Goal: Task Accomplishment & Management: Manage account settings

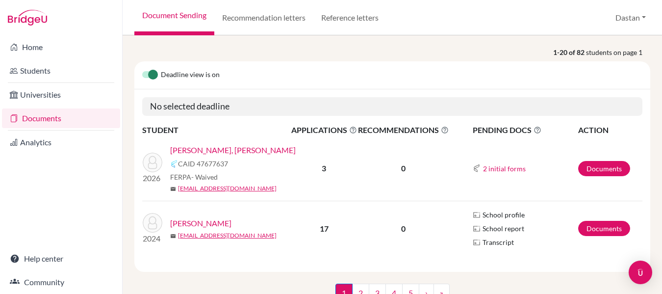
scroll to position [98, 0]
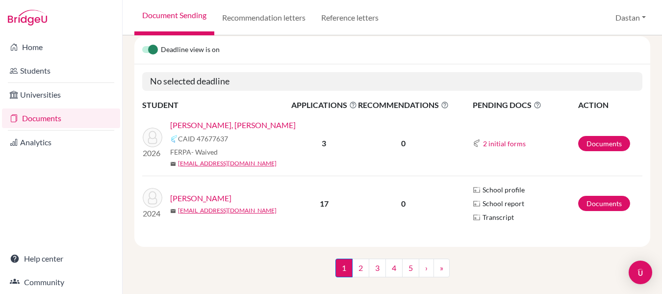
click at [239, 126] on link "[PERSON_NAME], [PERSON_NAME]" at bounding box center [233, 125] width 126 height 12
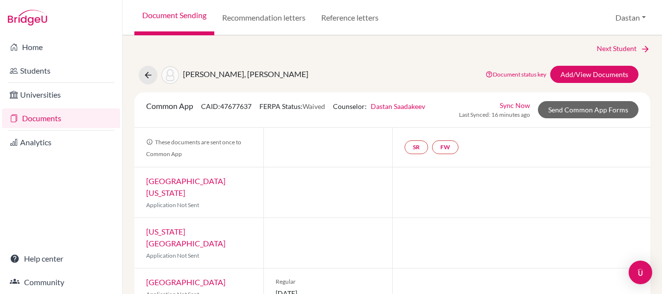
scroll to position [5, 0]
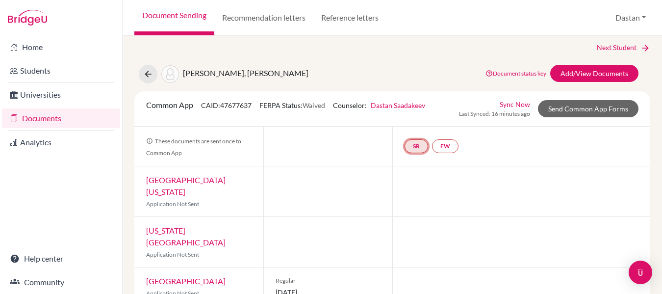
click at [412, 147] on link "SR" at bounding box center [416, 146] width 24 height 14
click at [419, 118] on link "School report" at bounding box center [416, 116] width 42 height 8
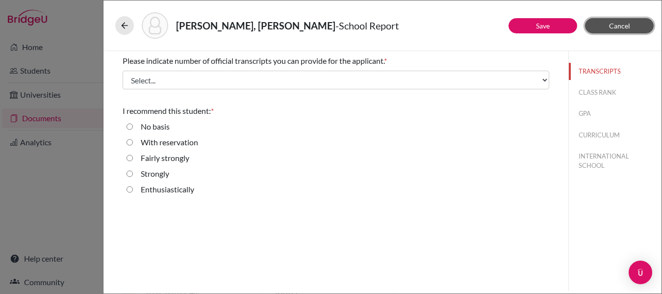
click at [628, 24] on span "Cancel" at bounding box center [619, 26] width 21 height 8
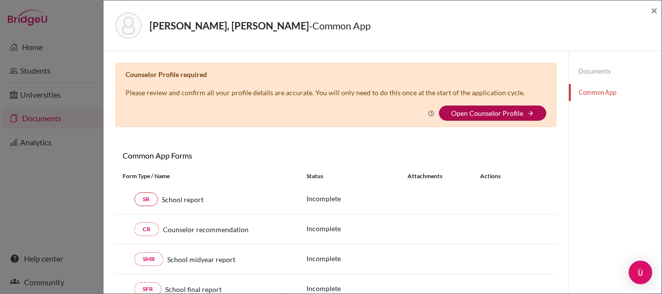
click at [476, 115] on link "Open Counselor Profile" at bounding box center [487, 113] width 72 height 8
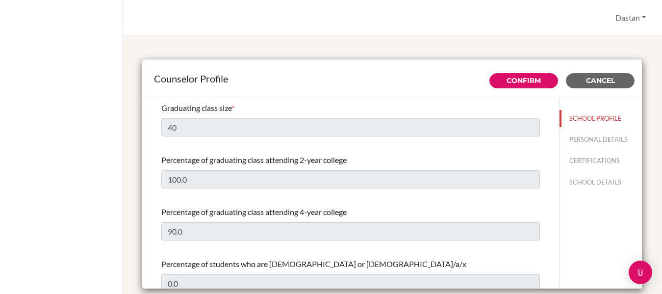
select select "1"
select select "322769"
click at [607, 76] on span "Cancel" at bounding box center [600, 80] width 29 height 9
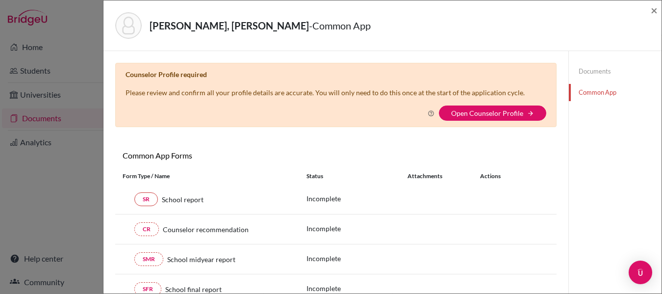
click at [58, 188] on div "[PERSON_NAME], [PERSON_NAME] - Common App × × Counselor Profile required Please…" at bounding box center [331, 147] width 662 height 294
click at [655, 9] on span "×" at bounding box center [654, 10] width 7 height 14
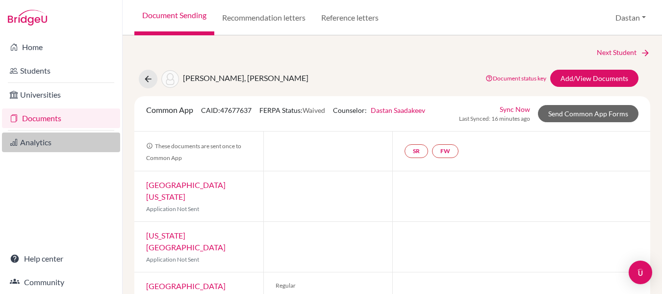
click at [27, 148] on link "Analytics" at bounding box center [61, 142] width 118 height 20
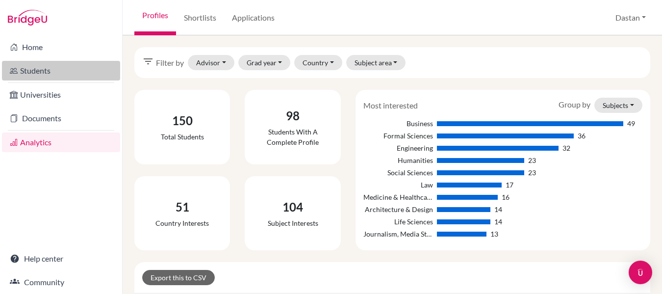
click at [48, 67] on link "Students" at bounding box center [61, 71] width 118 height 20
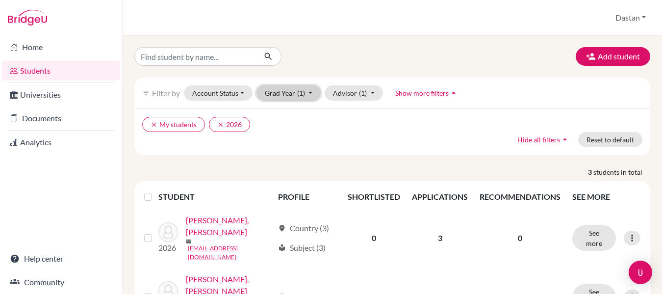
click at [297, 92] on span "(1)" at bounding box center [301, 93] width 8 height 8
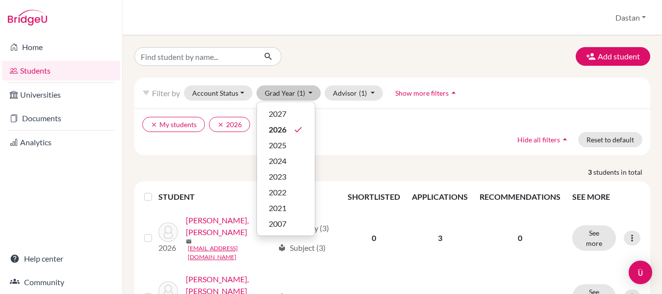
click at [335, 135] on div "clear My students clear 2026 Hide all filters arrow_drop_up Reset to default" at bounding box center [392, 131] width 516 height 47
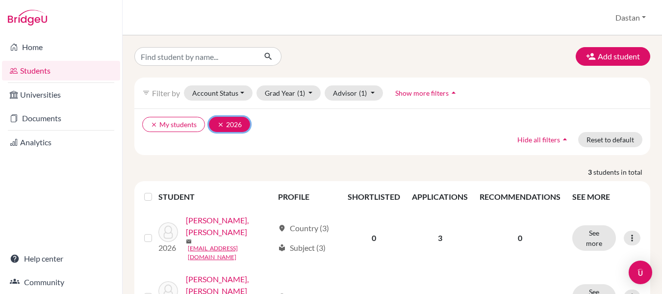
click at [218, 124] on icon "clear" at bounding box center [220, 124] width 7 height 7
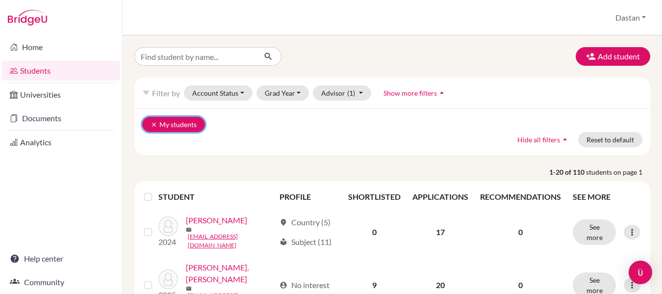
click at [152, 125] on icon "clear" at bounding box center [154, 124] width 7 height 7
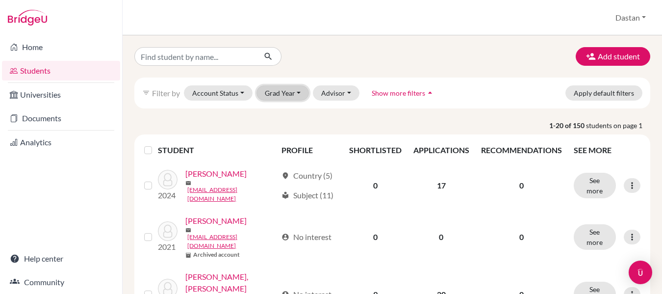
click at [283, 90] on button "Grad Year" at bounding box center [282, 92] width 53 height 15
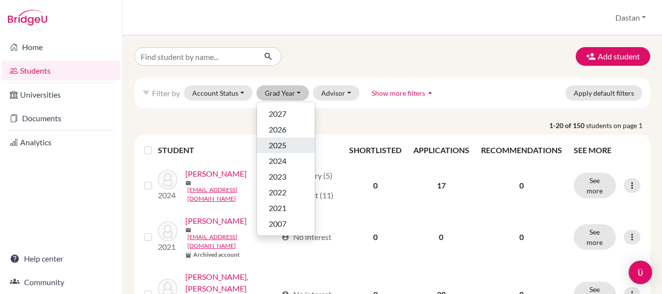
click at [286, 145] on span "2025" at bounding box center [278, 145] width 18 height 12
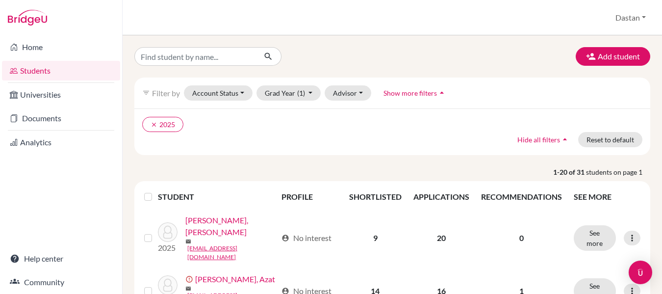
click at [156, 191] on label at bounding box center [156, 191] width 0 height 0
click at [0, 0] on input "checkbox" at bounding box center [0, 0] width 0 height 0
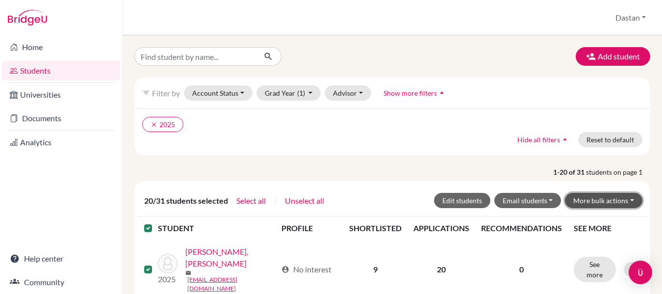
click at [614, 197] on button "More bulk actions" at bounding box center [603, 200] width 77 height 15
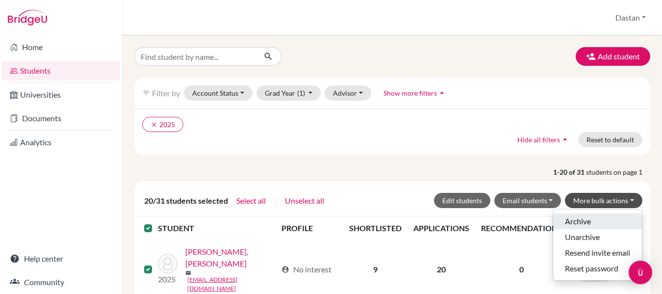
click at [587, 221] on button "Archive" at bounding box center [597, 221] width 89 height 16
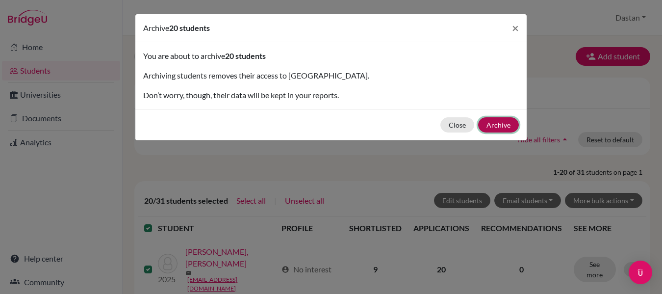
click at [504, 121] on button "Archive" at bounding box center [498, 124] width 41 height 15
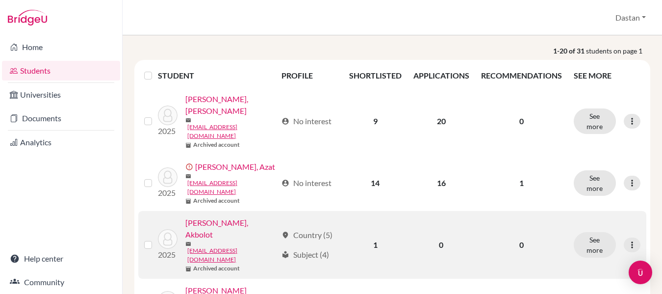
scroll to position [147, 0]
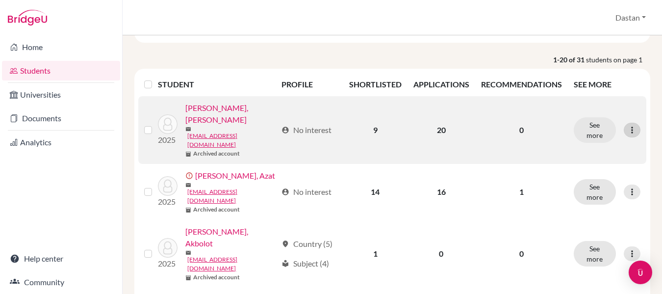
click at [627, 125] on icon at bounding box center [632, 130] width 10 height 10
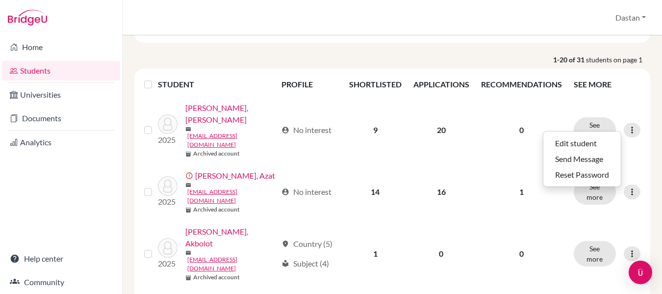
click at [495, 57] on p "1-20 of 31 students on page 1" at bounding box center [392, 59] width 530 height 10
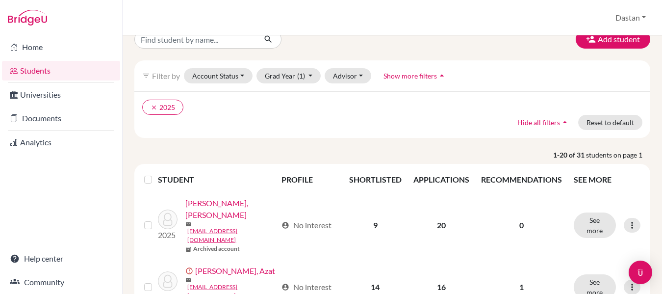
scroll to position [49, 0]
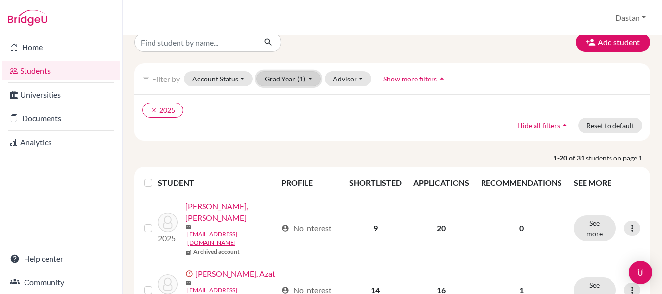
click at [286, 80] on button "Grad Year (1)" at bounding box center [288, 78] width 65 height 15
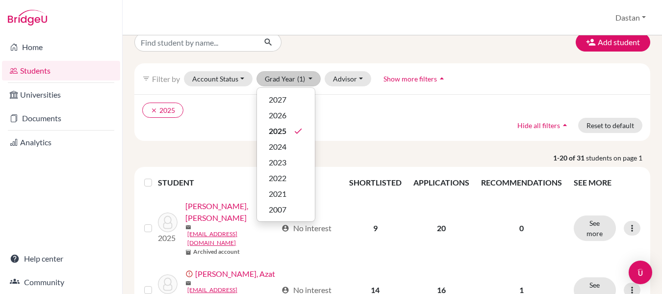
click at [378, 115] on ul "clear 2025" at bounding box center [329, 109] width 375 height 15
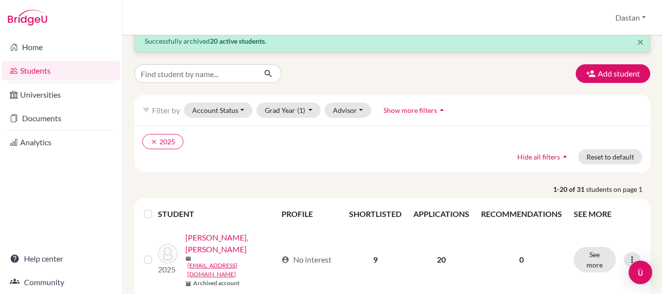
scroll to position [0, 0]
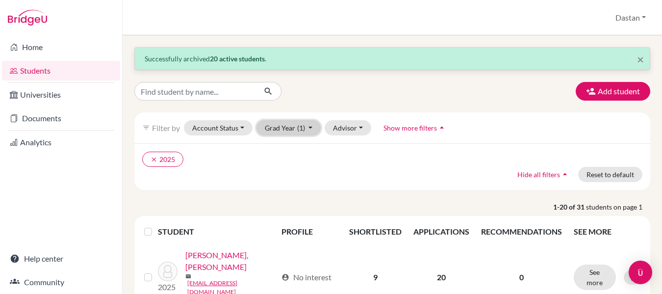
click at [279, 128] on button "Grad Year (1)" at bounding box center [288, 127] width 65 height 15
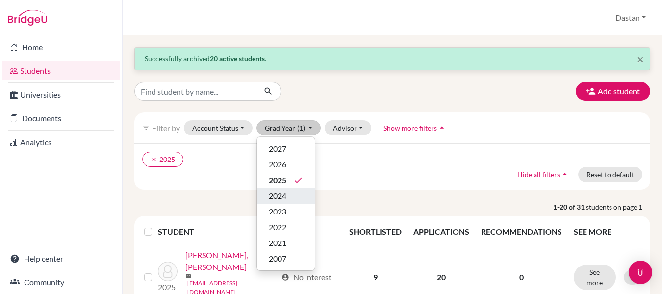
click at [281, 190] on span "2024" at bounding box center [278, 196] width 18 height 12
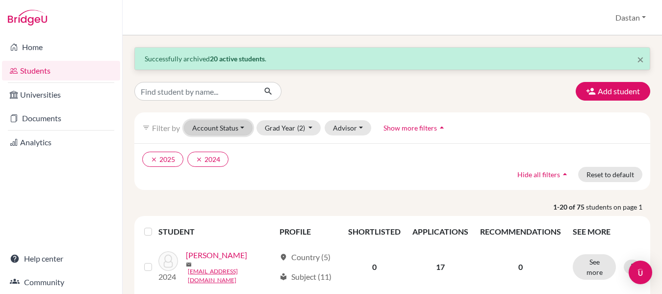
click at [230, 131] on button "Account Status" at bounding box center [218, 127] width 69 height 15
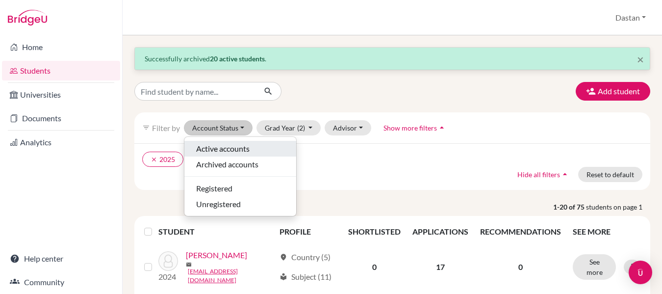
click at [227, 148] on span "Active accounts" at bounding box center [222, 149] width 53 height 12
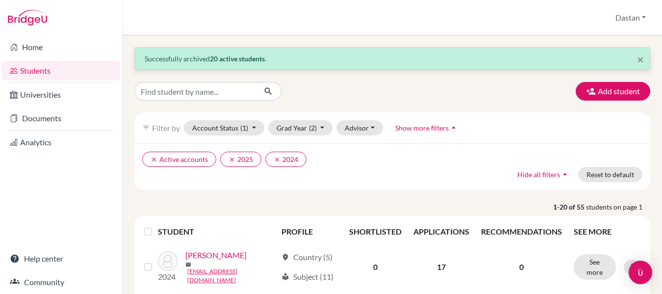
click at [391, 98] on div "Add student" at bounding box center [392, 91] width 530 height 19
click at [230, 158] on icon "clear" at bounding box center [231, 159] width 7 height 7
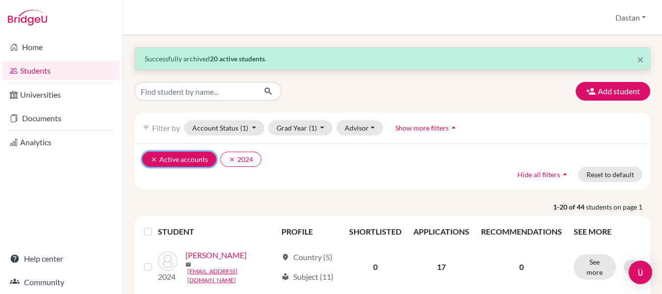
click at [151, 157] on icon "clear" at bounding box center [154, 159] width 7 height 7
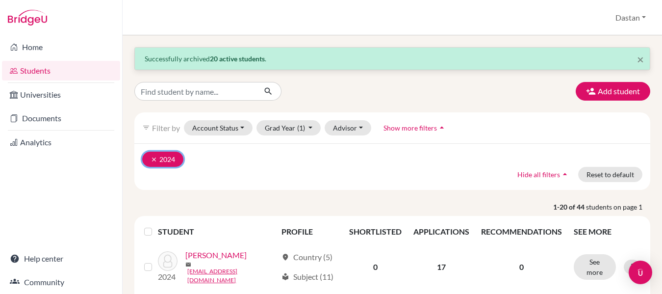
click at [151, 160] on icon "clear" at bounding box center [154, 159] width 7 height 7
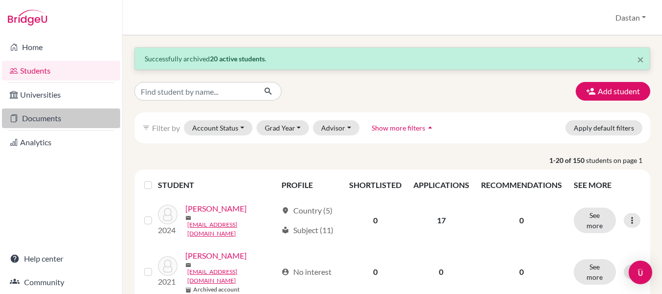
click at [32, 121] on link "Documents" at bounding box center [61, 118] width 118 height 20
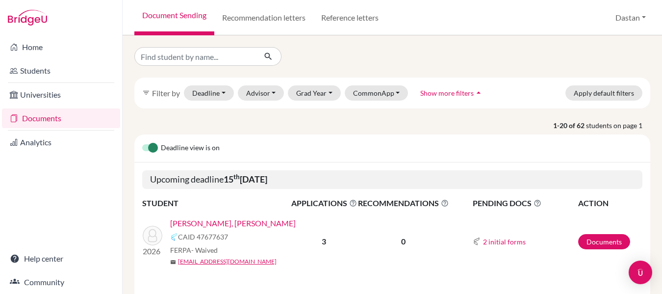
click at [142, 142] on label at bounding box center [142, 142] width 0 height 0
click at [150, 146] on input "checkbox" at bounding box center [146, 147] width 8 height 10
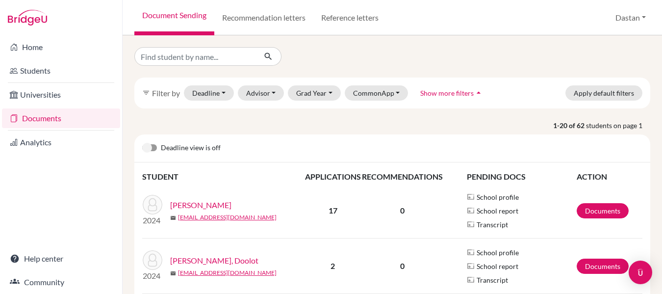
click at [142, 142] on label at bounding box center [142, 142] width 0 height 0
click at [150, 147] on input "checkbox" at bounding box center [146, 147] width 8 height 10
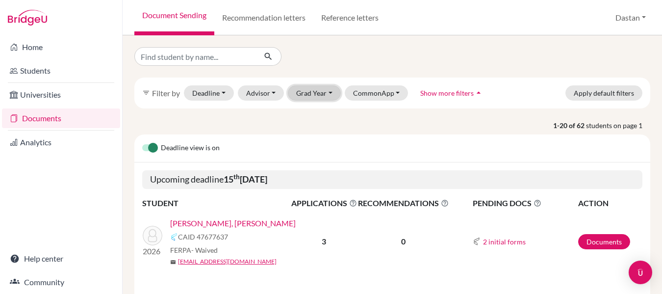
click at [322, 93] on button "Grad Year" at bounding box center [314, 92] width 53 height 15
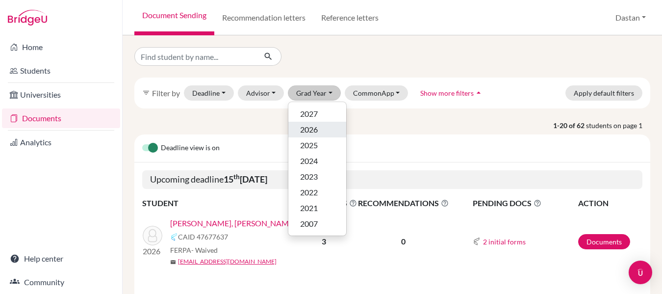
click at [310, 125] on span "2026" at bounding box center [309, 130] width 18 height 12
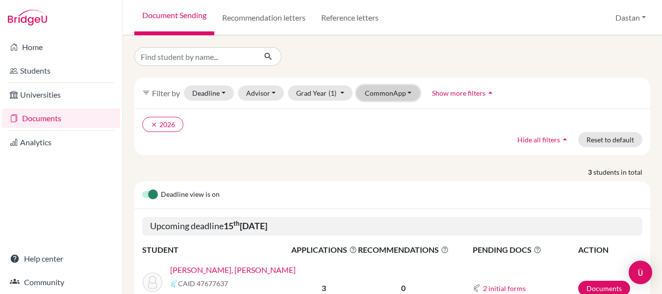
click at [394, 96] on button "CommonApp" at bounding box center [388, 92] width 64 height 15
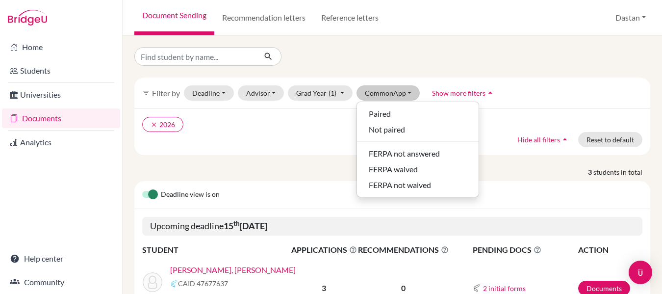
click at [434, 54] on div at bounding box center [392, 56] width 530 height 19
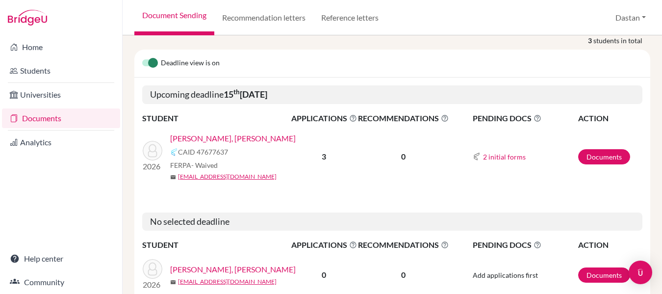
scroll to position [125, 0]
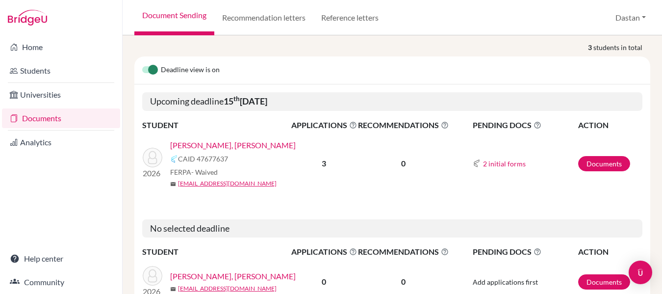
click at [215, 142] on link "[PERSON_NAME], [PERSON_NAME]" at bounding box center [233, 145] width 126 height 12
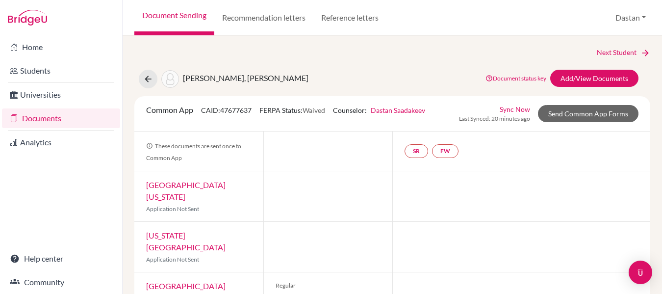
scroll to position [5, 0]
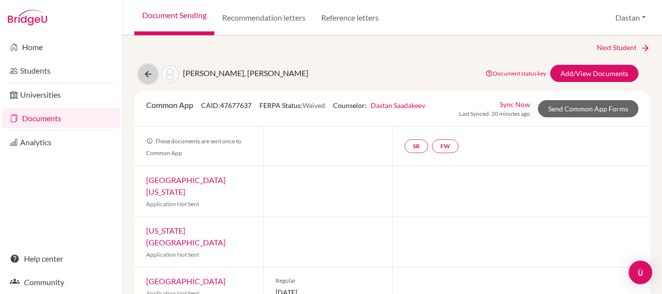
click at [148, 72] on icon at bounding box center [148, 74] width 10 height 10
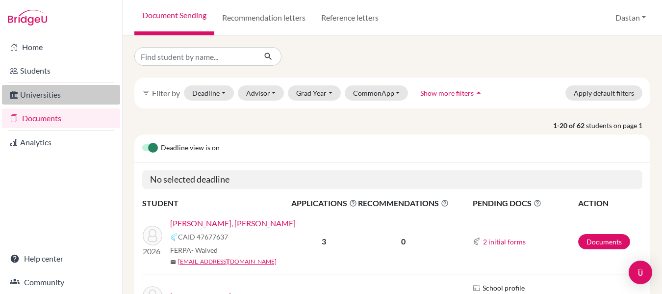
click at [52, 98] on link "Universities" at bounding box center [61, 95] width 118 height 20
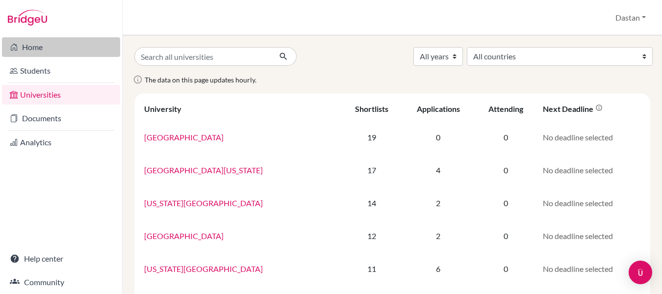
click at [35, 48] on link "Home" at bounding box center [61, 47] width 118 height 20
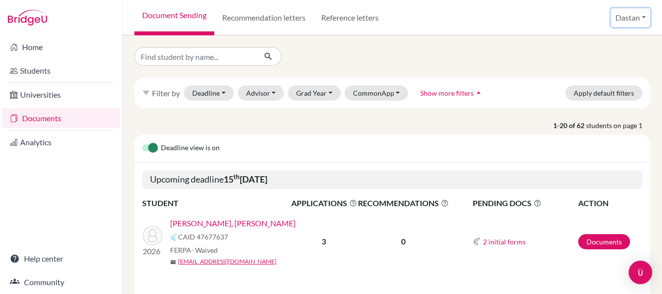
click at [628, 19] on button "Dastan" at bounding box center [630, 17] width 39 height 19
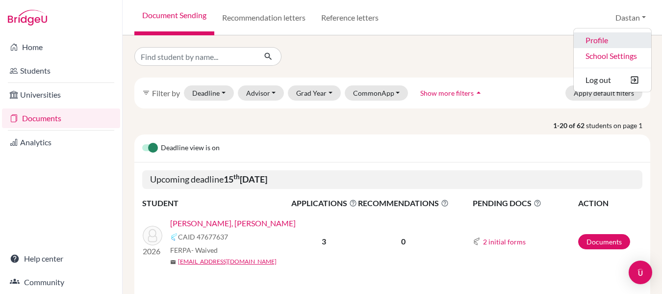
click at [610, 42] on link "Profile" at bounding box center [612, 40] width 77 height 16
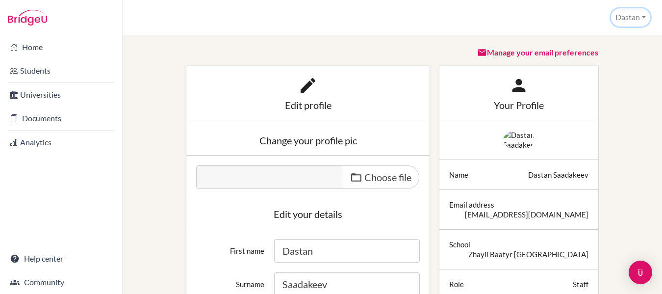
click at [623, 25] on button "Dastan" at bounding box center [630, 17] width 39 height 18
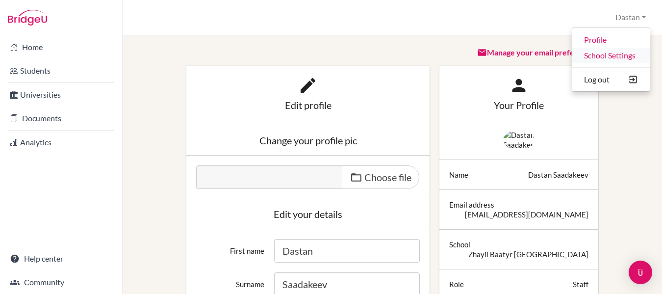
click at [613, 57] on link "School Settings" at bounding box center [610, 56] width 77 height 16
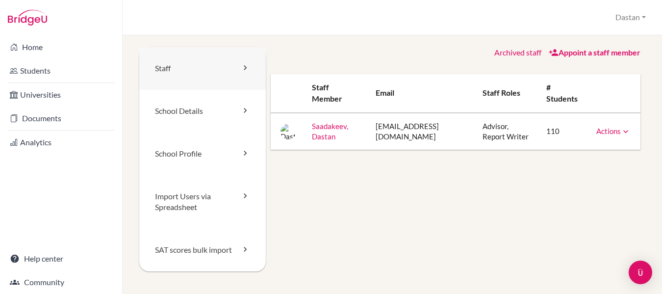
click at [200, 73] on link "Staff" at bounding box center [202, 68] width 126 height 43
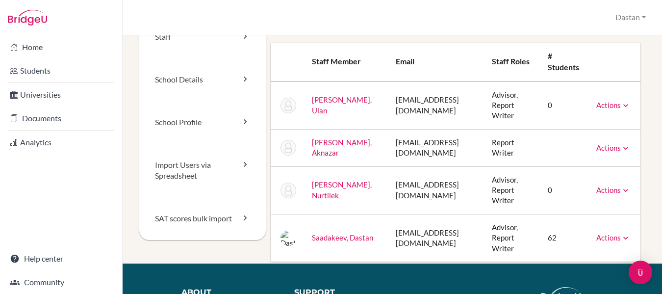
scroll to position [49, 0]
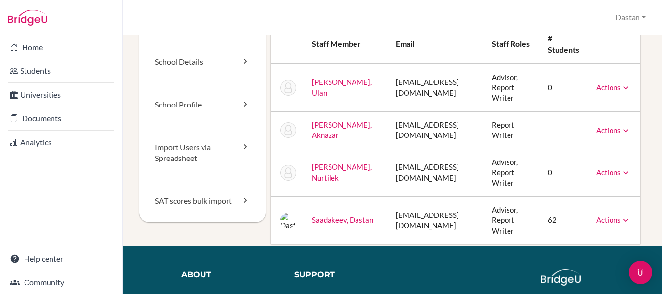
click at [608, 171] on link "Actions" at bounding box center [613, 172] width 34 height 9
click at [646, 166] on div "Staff School Details School Profile Import Users via Spreadsheet SAT scores bul…" at bounding box center [392, 164] width 539 height 258
click at [605, 130] on link "Actions" at bounding box center [613, 130] width 34 height 9
click at [648, 136] on div "Staff School Details School Profile Import Users via Spreadsheet SAT scores bul…" at bounding box center [392, 164] width 539 height 258
click at [608, 87] on link "Actions" at bounding box center [613, 87] width 34 height 9
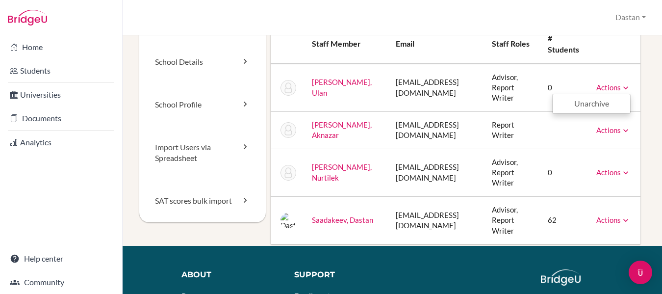
click at [642, 103] on div "Staff School Details School Profile Import Users via Spreadsheet SAT scores bul…" at bounding box center [392, 122] width 516 height 248
click at [604, 218] on link "Actions" at bounding box center [613, 219] width 34 height 9
click at [645, 203] on div "Staff School Details School Profile Import Users via Spreadsheet SAT scores bul…" at bounding box center [392, 164] width 539 height 258
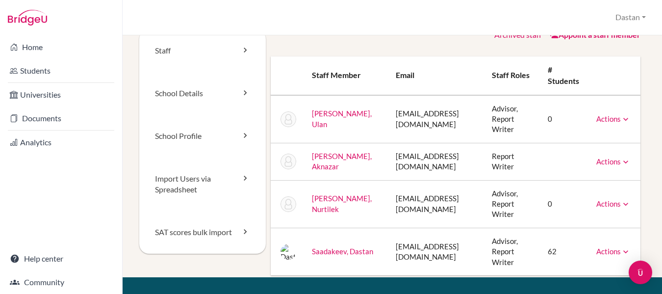
scroll to position [0, 0]
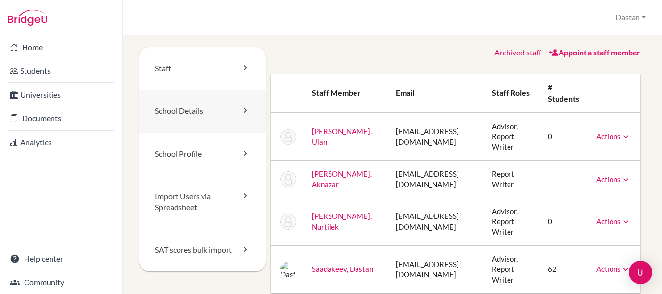
click at [198, 107] on link "School Details" at bounding box center [202, 111] width 126 height 43
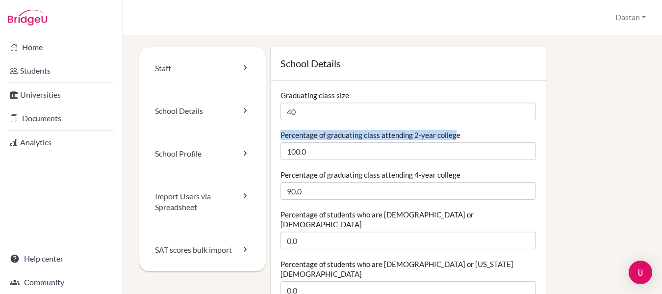
drag, startPoint x: 278, startPoint y: 134, endPoint x: 452, endPoint y: 131, distance: 173.6
click at [452, 131] on label "Percentage of graduating class attending 2-year college" at bounding box center [370, 135] width 180 height 10
click at [414, 68] on h1 "School Details" at bounding box center [407, 63] width 255 height 13
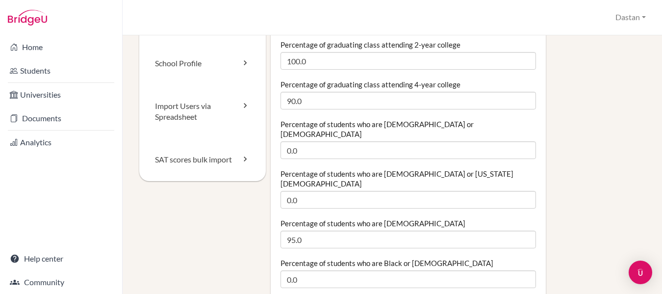
scroll to position [98, 0]
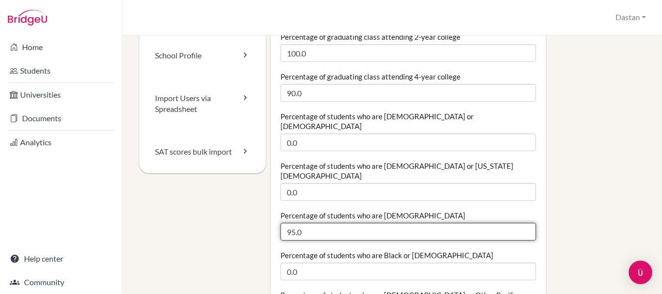
drag, startPoint x: 314, startPoint y: 211, endPoint x: 281, endPoint y: 211, distance: 32.8
click at [281, 223] on input "95.0" at bounding box center [407, 232] width 255 height 18
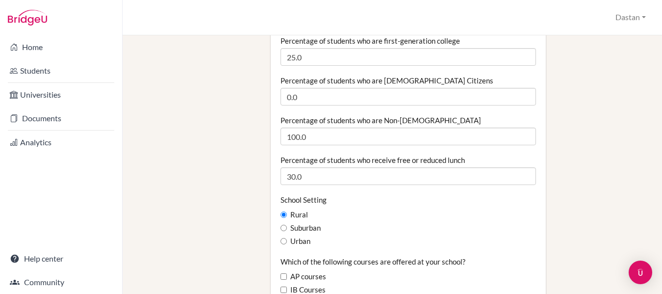
scroll to position [490, 0]
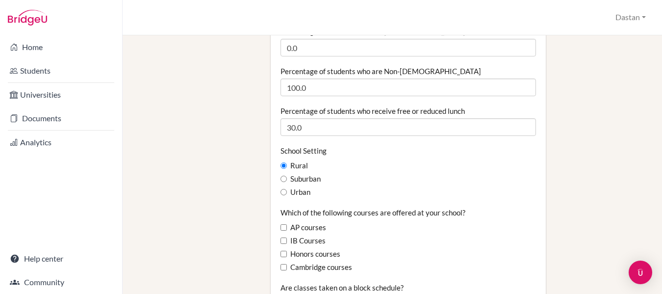
drag, startPoint x: 313, startPoint y: 164, endPoint x: 290, endPoint y: 133, distance: 38.5
click at [290, 146] on div "School Setting Rural Suburban Urban" at bounding box center [407, 172] width 255 height 52
copy div "Rural Suburban Urban"
click at [417, 160] on div "Rural" at bounding box center [407, 165] width 255 height 11
click at [294, 174] on label "Suburban" at bounding box center [300, 179] width 40 height 11
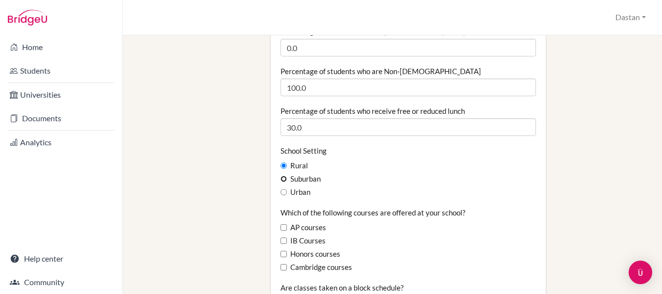
click at [287, 176] on input "Suburban" at bounding box center [283, 179] width 6 height 6
radio input "true"
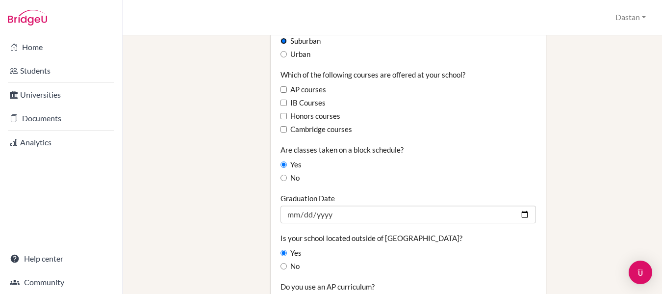
scroll to position [637, 0]
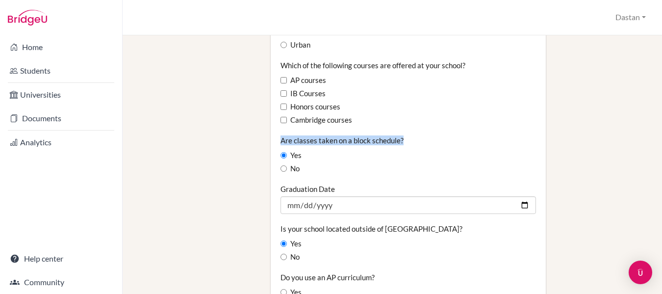
drag, startPoint x: 279, startPoint y: 111, endPoint x: 401, endPoint y: 114, distance: 121.6
click at [401, 135] on div "Are classes taken on a block schedule? Yes No" at bounding box center [407, 154] width 255 height 39
copy label "Are classes taken on a block schedule?"
click at [368, 150] on div "Yes" at bounding box center [407, 155] width 255 height 11
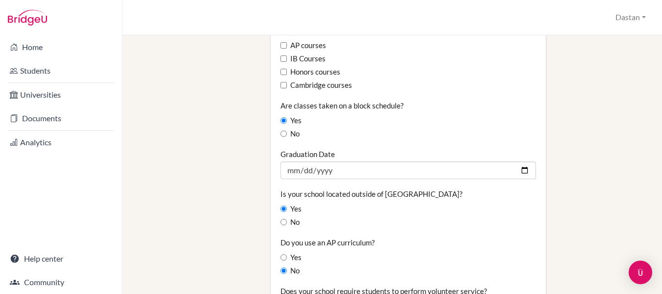
scroll to position [686, 0]
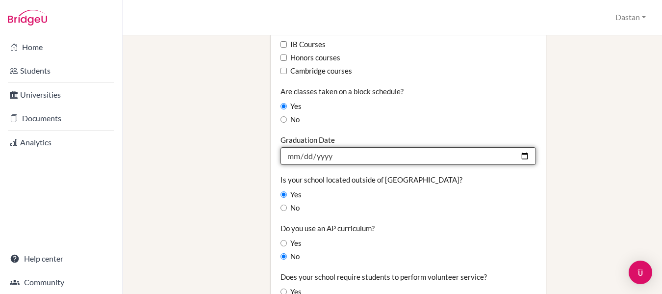
drag, startPoint x: 341, startPoint y: 122, endPoint x: 336, endPoint y: 128, distance: 8.3
click at [340, 147] on input "2025-06-15" at bounding box center [407, 156] width 255 height 18
click at [330, 147] on input "2025-06-15" at bounding box center [407, 156] width 255 height 18
click at [328, 147] on input "2025-06-15" at bounding box center [407, 156] width 255 height 18
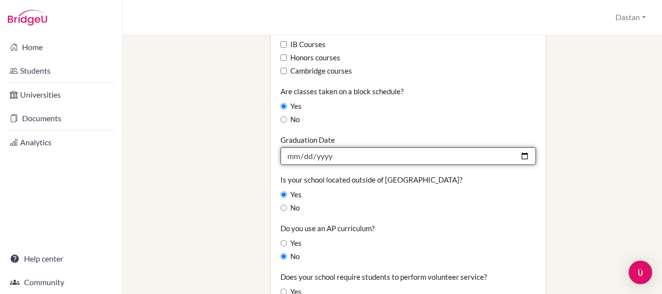
click at [516, 147] on input "2025-06-15" at bounding box center [407, 156] width 255 height 18
type input "[DATE]"
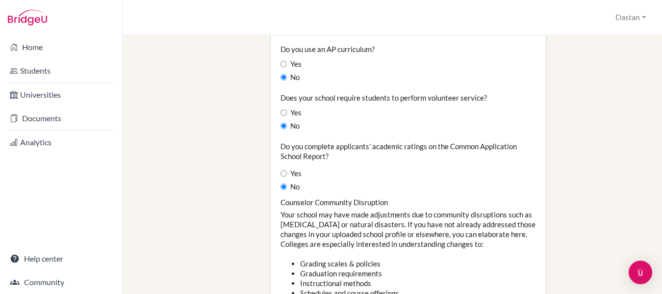
scroll to position [882, 0]
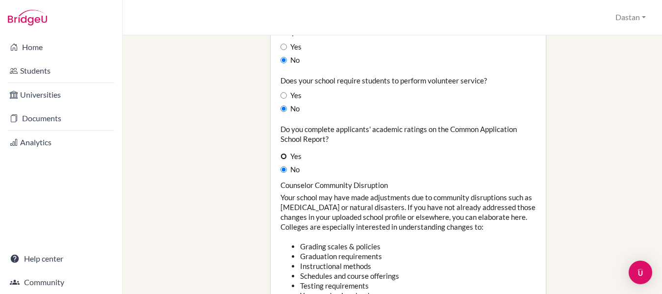
click at [285, 153] on input "Yes" at bounding box center [283, 156] width 6 height 6
radio input "true"
click at [283, 166] on input "No" at bounding box center [283, 169] width 6 height 6
radio input "true"
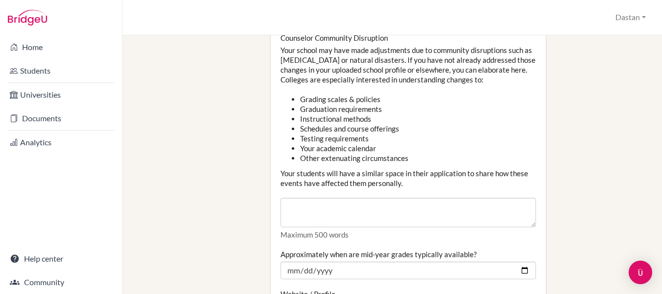
scroll to position [1079, 0]
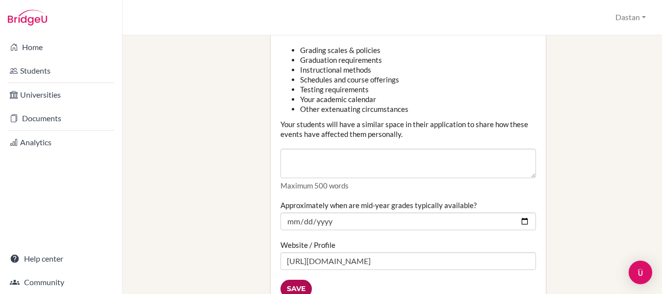
click at [294, 279] on input "Save" at bounding box center [295, 288] width 31 height 18
